Goal: Transaction & Acquisition: Purchase product/service

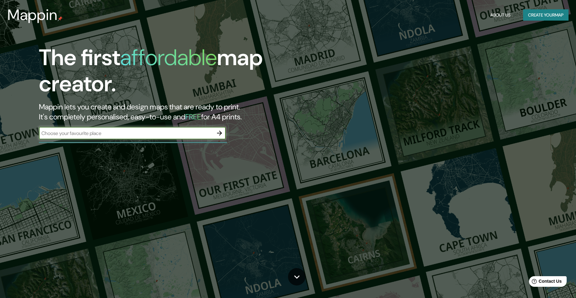
click at [156, 135] on input "text" at bounding box center [126, 133] width 174 height 7
type input "Haití"
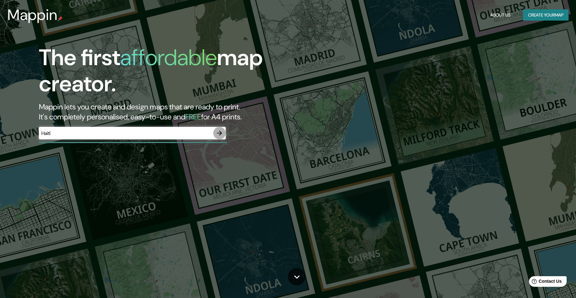
click at [219, 132] on icon "button" at bounding box center [219, 132] width 7 height 7
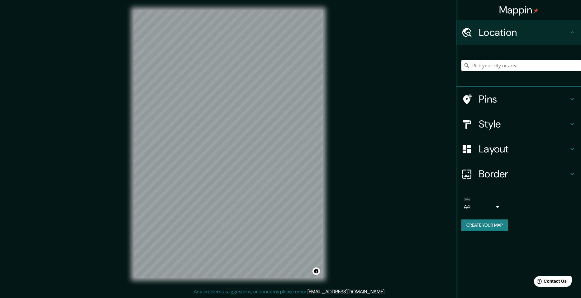
click at [527, 37] on h4 "Location" at bounding box center [524, 32] width 90 height 12
click at [507, 67] on input "Pick your city or area" at bounding box center [521, 65] width 120 height 11
click at [413, 180] on div "Mappin Location Pins Style Layout Border Choose a border. Hint : you can make l…" at bounding box center [290, 149] width 581 height 298
click at [521, 147] on h4 "Layout" at bounding box center [524, 149] width 90 height 12
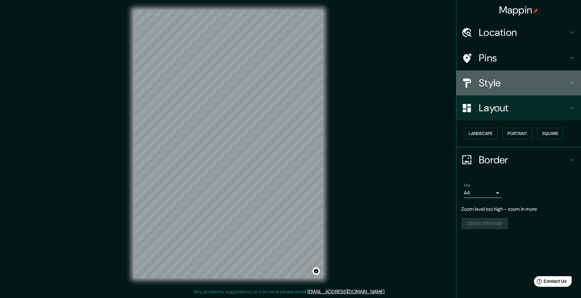
click at [523, 83] on h4 "Style" at bounding box center [524, 83] width 90 height 12
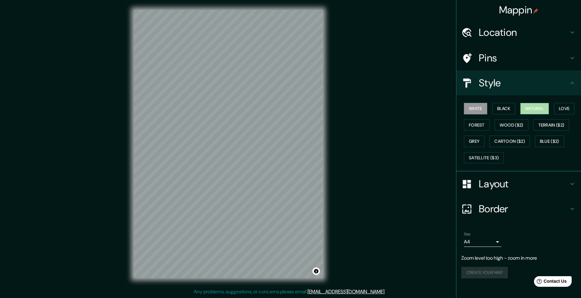
click at [534, 110] on button "Natural" at bounding box center [534, 109] width 29 height 12
click at [567, 105] on button "Love" at bounding box center [564, 109] width 21 height 12
click at [477, 127] on button "Forest" at bounding box center [477, 125] width 26 height 12
click at [508, 106] on button "Black" at bounding box center [503, 109] width 23 height 12
click at [532, 106] on button "Natural" at bounding box center [534, 109] width 29 height 12
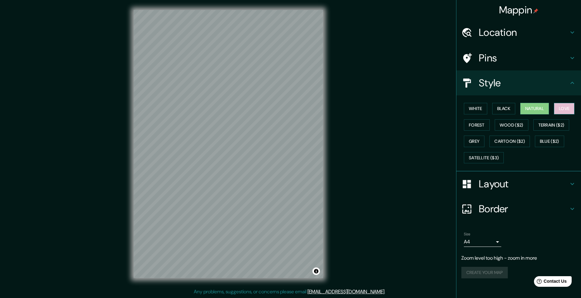
click at [558, 107] on button "Love" at bounding box center [564, 109] width 21 height 12
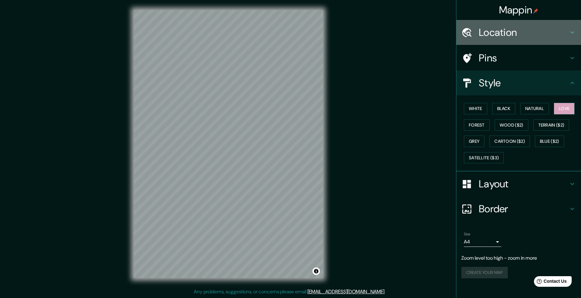
click at [560, 33] on h4 "Location" at bounding box center [524, 32] width 90 height 12
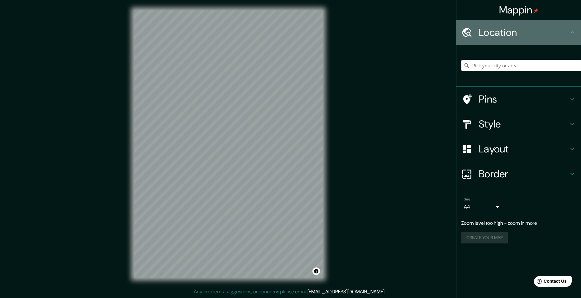
click at [560, 33] on h4 "Location" at bounding box center [524, 32] width 90 height 12
